Goal: Task Accomplishment & Management: Manage account settings

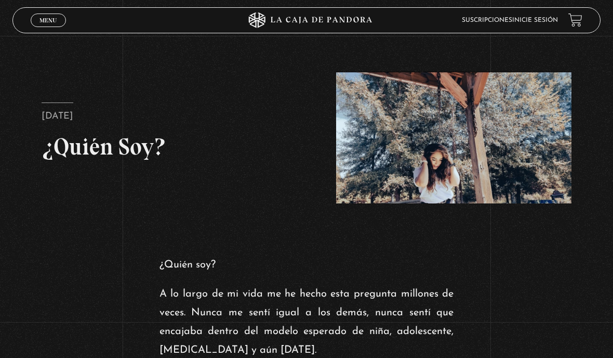
click at [494, 18] on link "Suscripciones" at bounding box center [487, 20] width 50 height 6
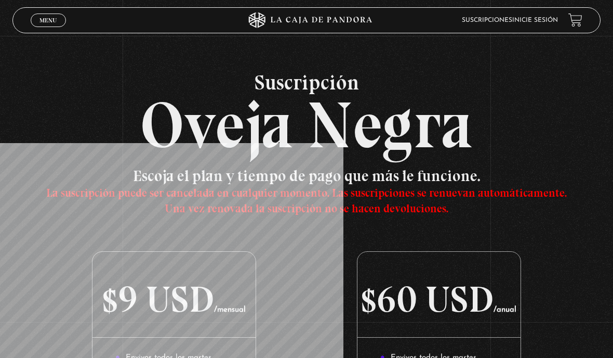
click at [531, 23] on link "Inicie sesión" at bounding box center [536, 20] width 46 height 6
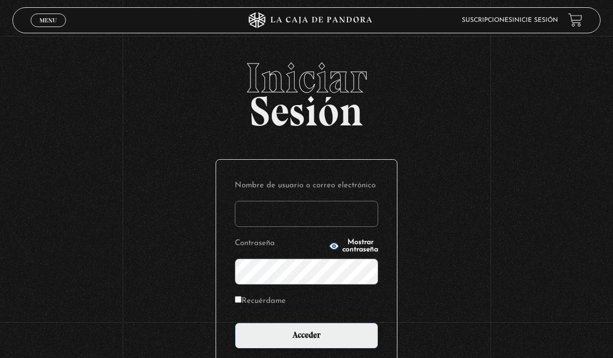
type input "thatonedude"
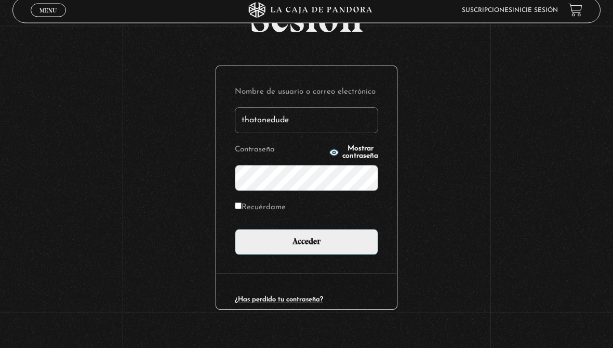
scroll to position [84, 0]
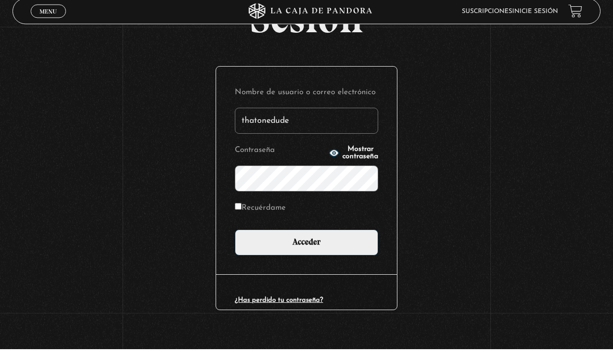
click at [239, 215] on input "Recuérdame" at bounding box center [238, 215] width 7 height 7
checkbox input "true"
click at [256, 257] on input "Acceder" at bounding box center [306, 252] width 143 height 26
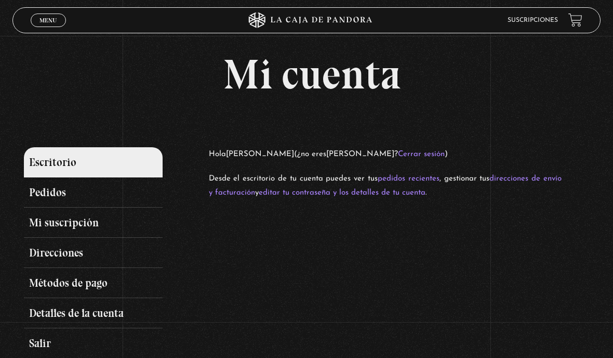
click at [44, 27] on span "Cerrar" at bounding box center [48, 29] width 24 height 7
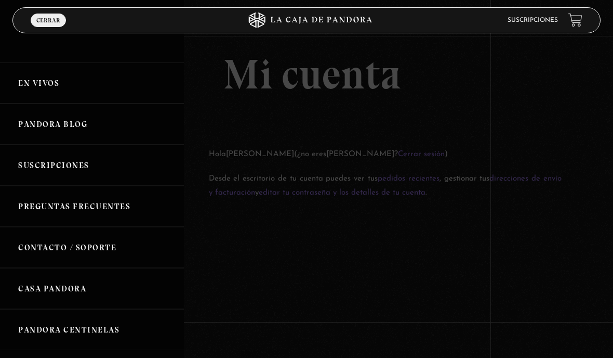
click at [24, 88] on link "En vivos" at bounding box center [92, 82] width 184 height 41
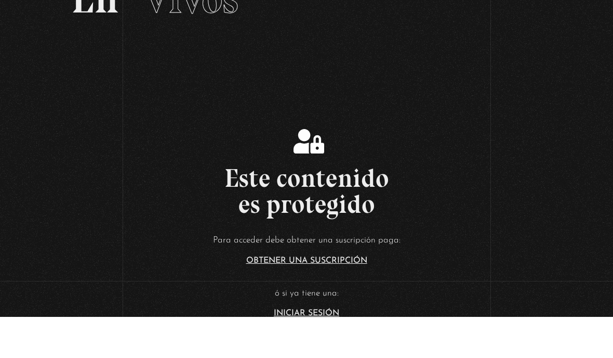
scroll to position [49, 0]
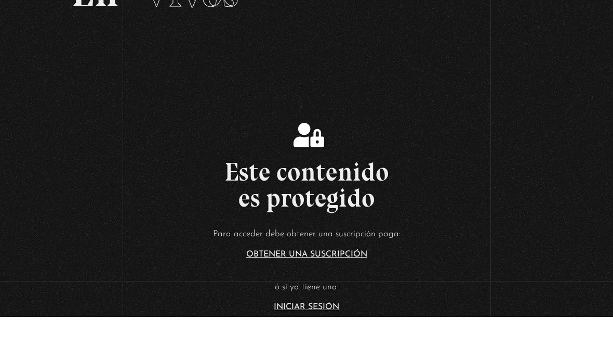
click at [289, 344] on link "Iniciar Sesión" at bounding box center [306, 348] width 65 height 8
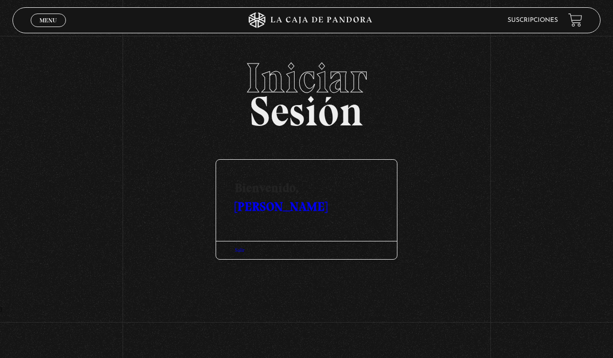
click at [49, 23] on span "Menu" at bounding box center [48, 20] width 17 height 6
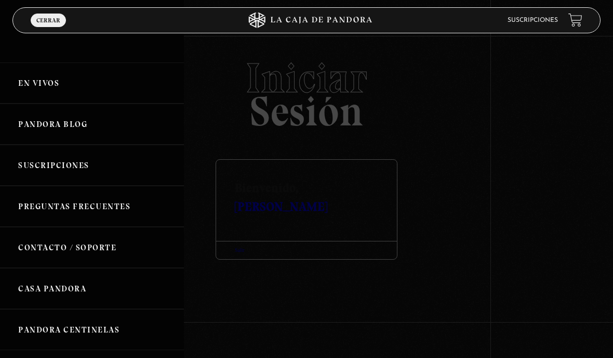
click at [32, 87] on link "En vivos" at bounding box center [92, 82] width 184 height 41
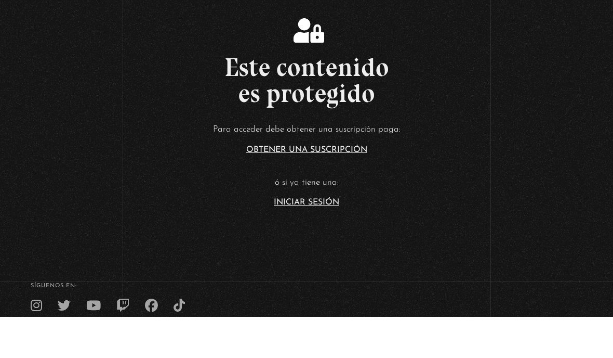
scroll to position [154, 0]
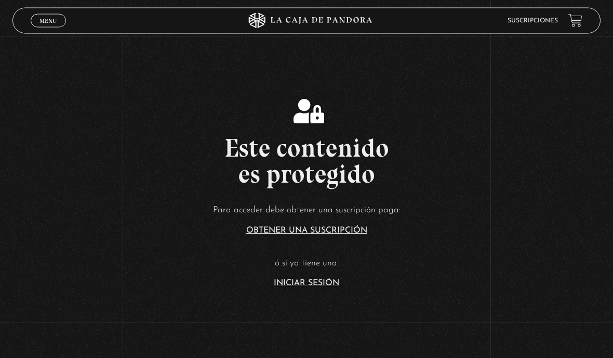
click at [42, 22] on span "Menu" at bounding box center [48, 20] width 17 height 6
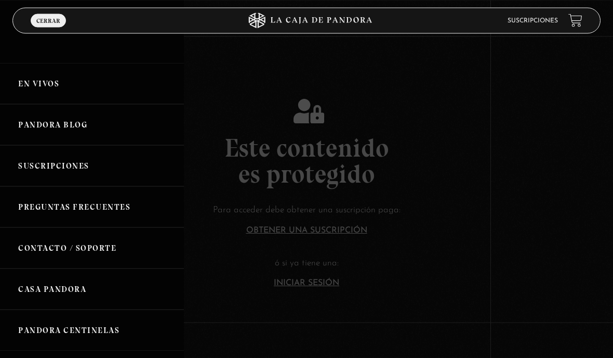
scroll to position [114, 0]
click at [31, 168] on link "Suscripciones" at bounding box center [92, 165] width 184 height 41
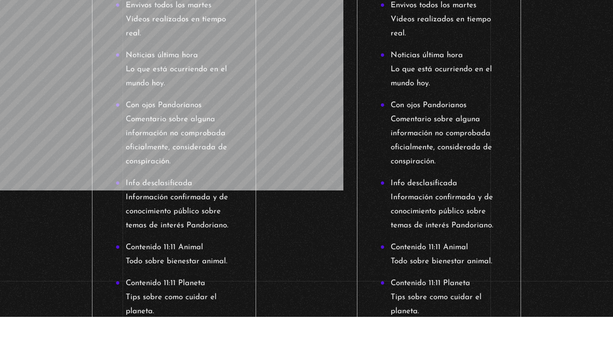
scroll to position [311, 0]
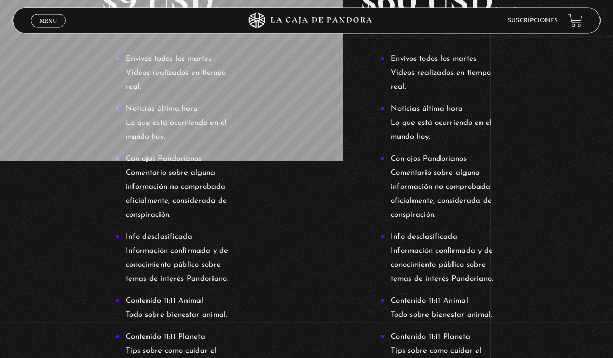
click at [44, 20] on span "Menu" at bounding box center [48, 20] width 17 height 6
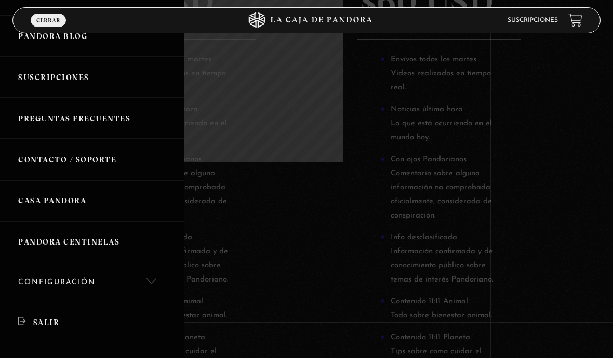
scroll to position [102, 0]
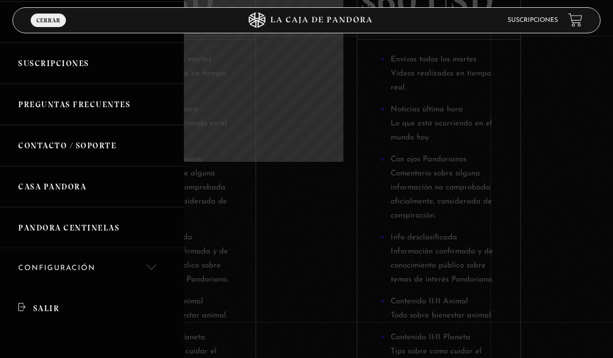
click at [36, 264] on link "Configuración" at bounding box center [92, 268] width 184 height 40
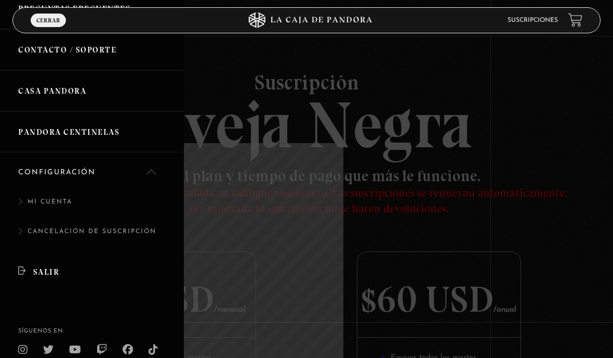
scroll to position [199, 0]
click at [35, 196] on link "Mi cuenta" at bounding box center [92, 206] width 184 height 30
click at [41, 199] on link "Mi cuenta" at bounding box center [92, 206] width 184 height 30
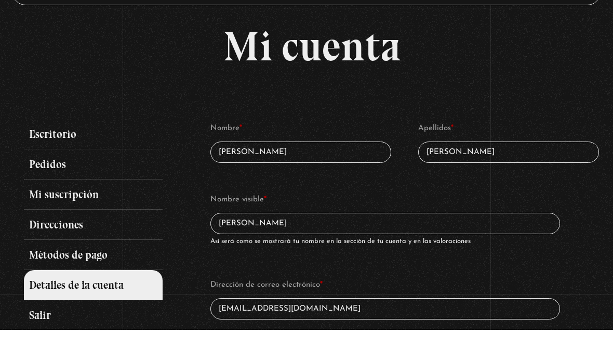
click at [44, 207] on link "Mi suscripción" at bounding box center [93, 222] width 138 height 30
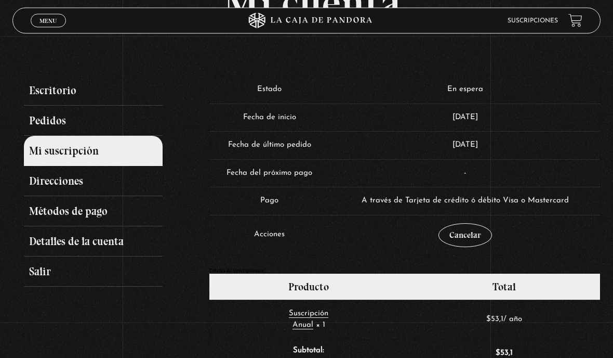
scroll to position [71, 0]
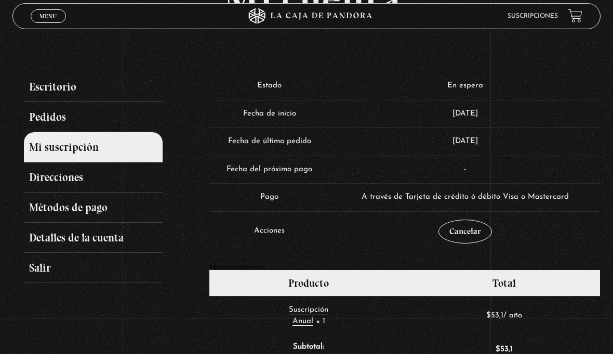
click at [43, 211] on link "Métodos de pago" at bounding box center [93, 211] width 138 height 30
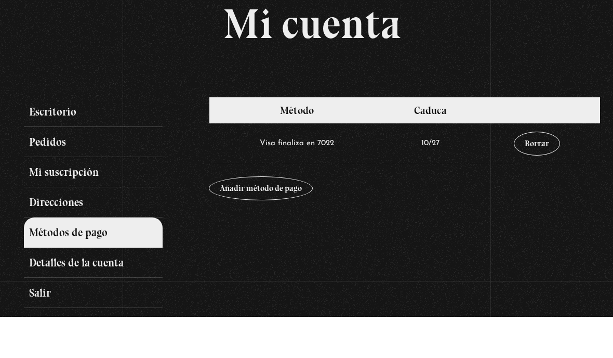
scroll to position [10, 0]
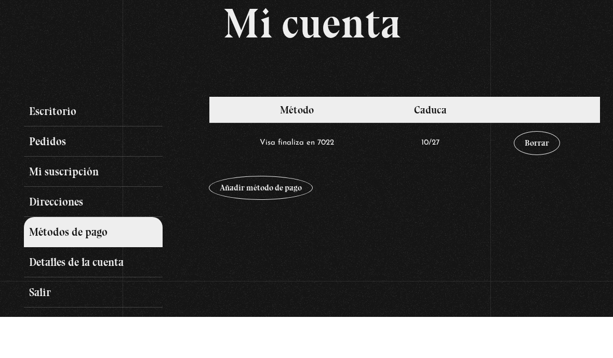
click at [51, 288] on link "Detalles de la cuenta" at bounding box center [93, 303] width 138 height 30
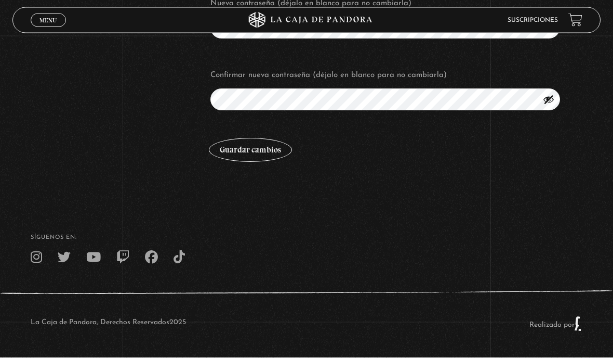
scroll to position [488, 0]
